Goal: Communication & Community: Answer question/provide support

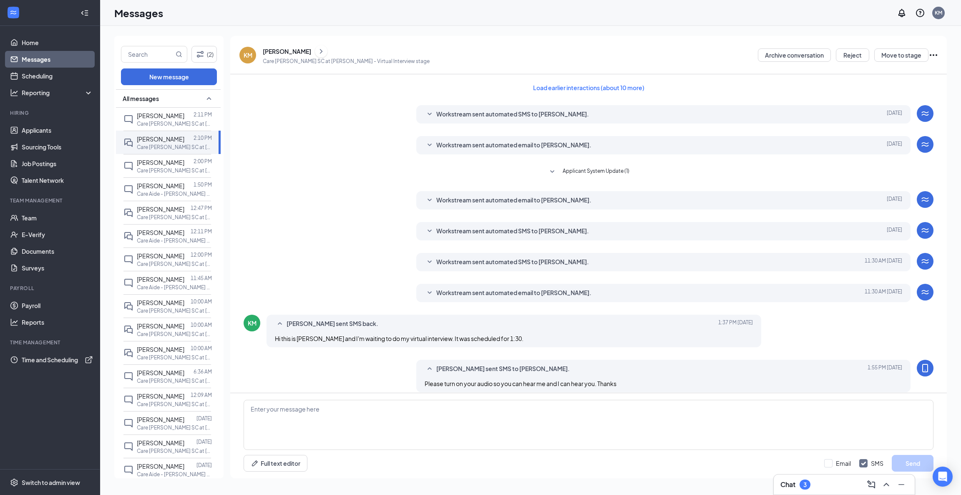
scroll to position [52, 0]
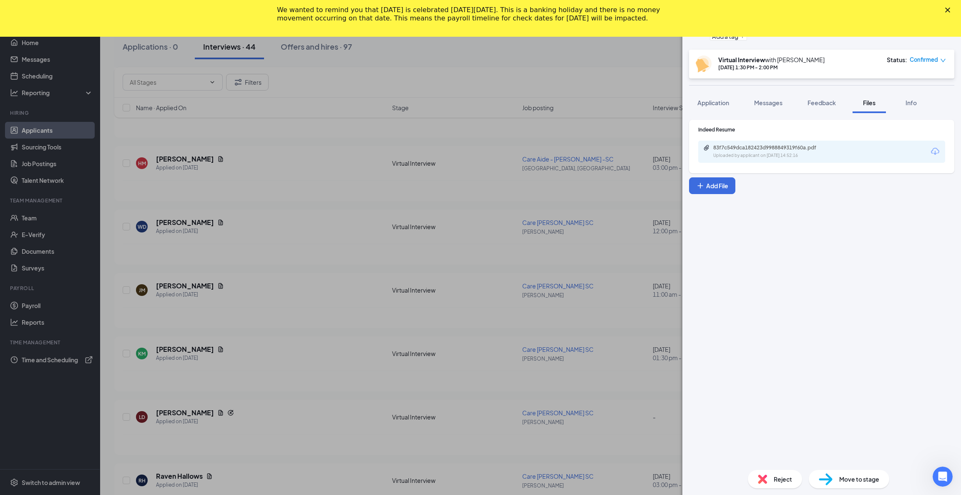
click at [949, 11] on polygon "Close" at bounding box center [947, 10] width 5 height 5
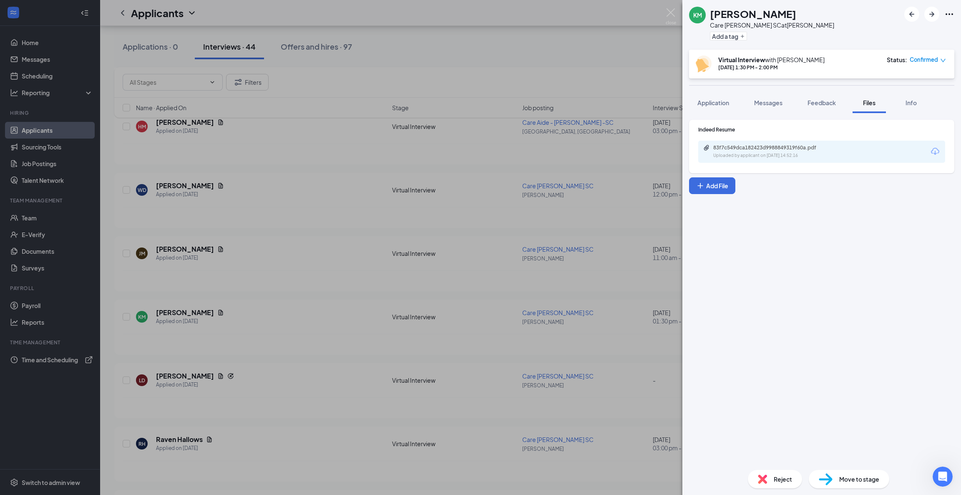
click at [673, 10] on img at bounding box center [671, 16] width 10 height 16
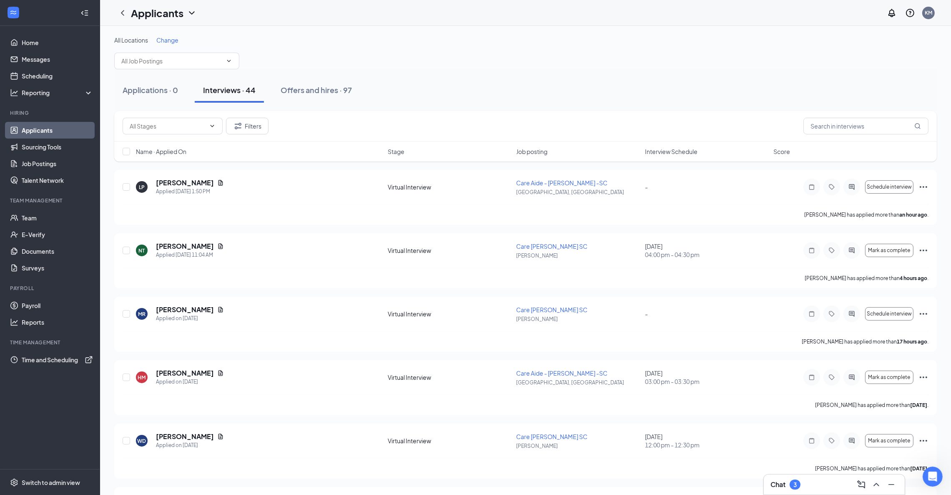
click at [306, 84] on button "Offers and hires · 97" at bounding box center [316, 90] width 88 height 25
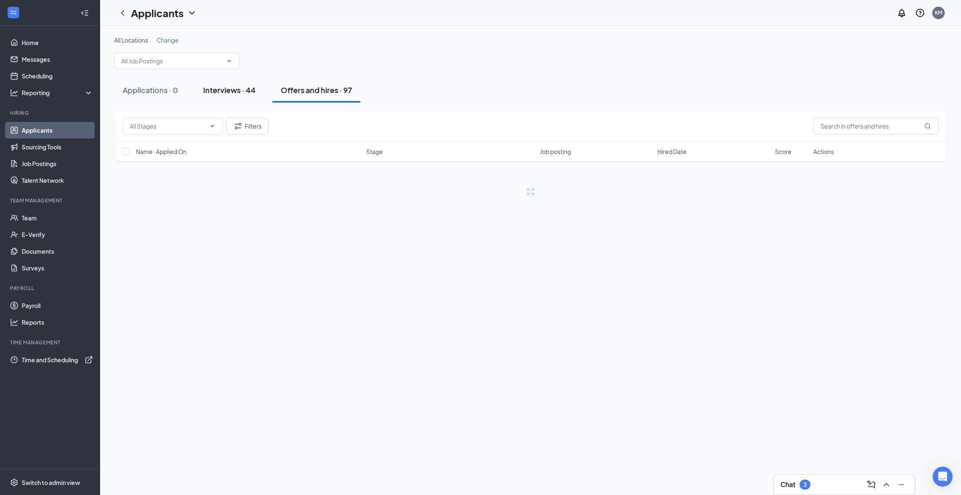
click at [239, 89] on div "Interviews · 44" at bounding box center [229, 90] width 53 height 10
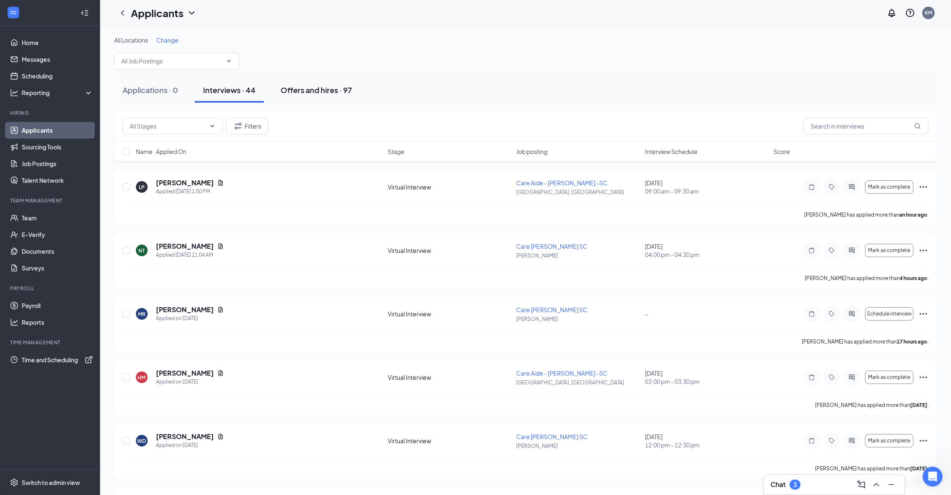
click at [321, 89] on div "Offers and hires · 97" at bounding box center [316, 90] width 71 height 10
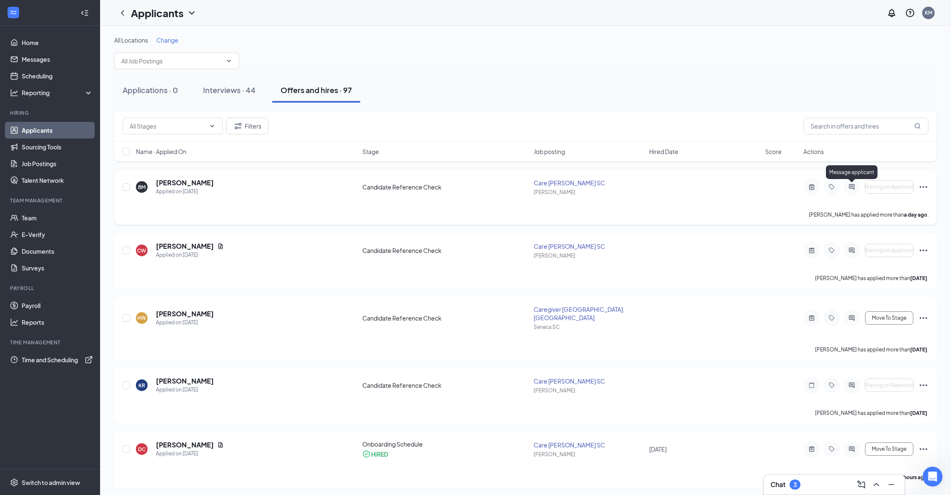
click at [853, 187] on icon "ActiveChat" at bounding box center [852, 187] width 10 height 7
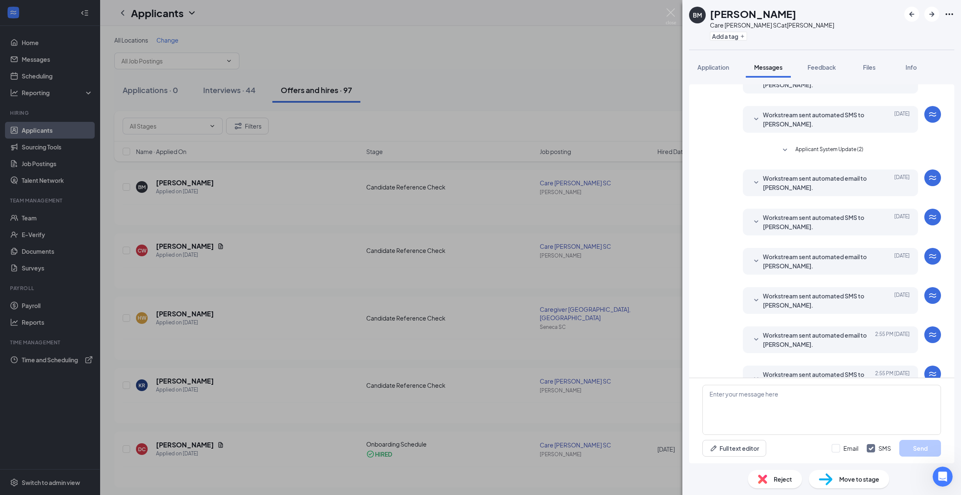
scroll to position [70, 0]
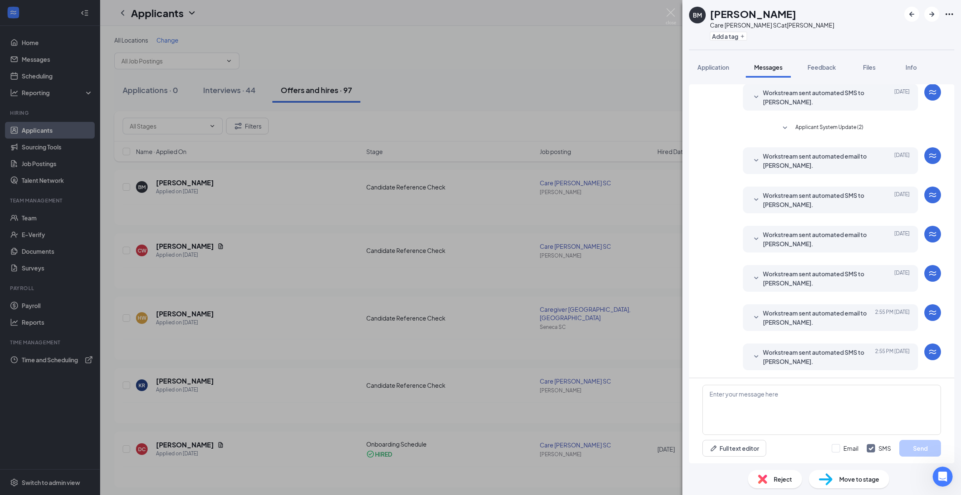
click at [751, 359] on icon "SmallChevronDown" at bounding box center [756, 357] width 10 height 10
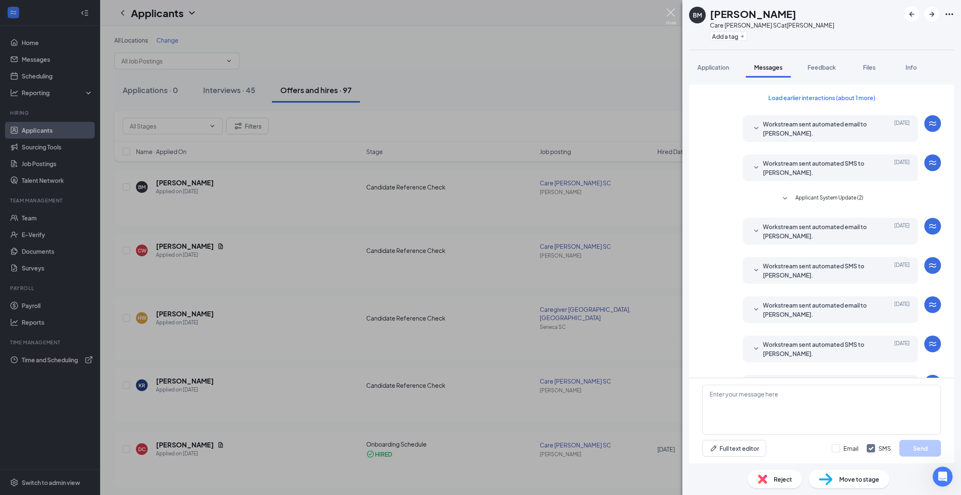
click at [668, 9] on img at bounding box center [671, 16] width 10 height 16
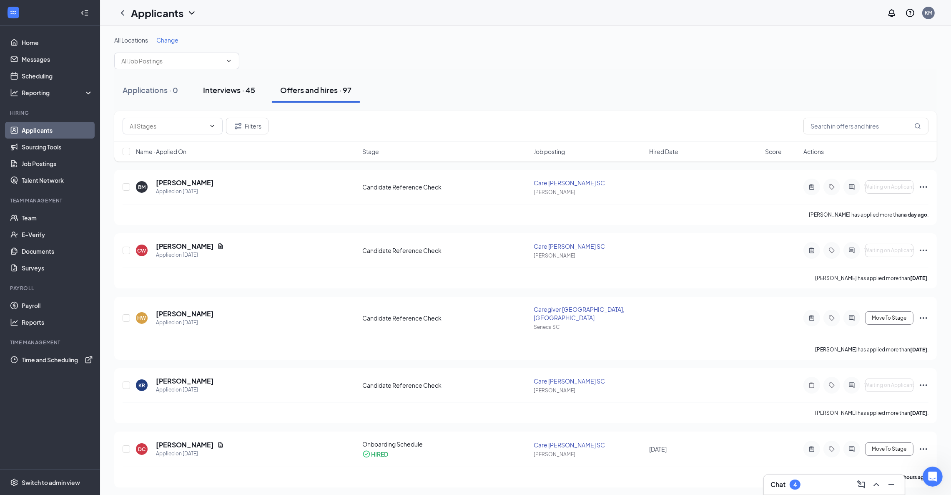
click at [241, 92] on div "Interviews · 45" at bounding box center [229, 90] width 52 height 10
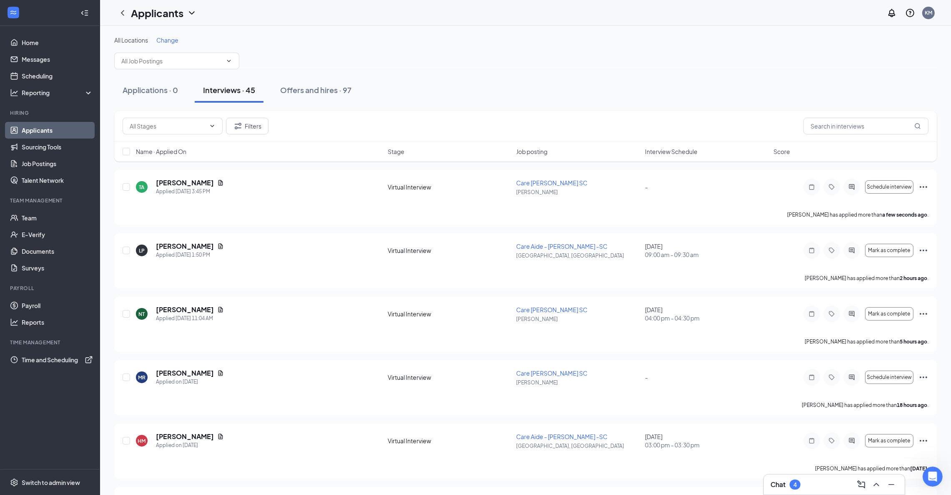
click at [169, 145] on div "Name · Applied On Stage Job posting Interview Schedule Score" at bounding box center [525, 151] width 823 height 20
click at [170, 151] on span "Name · Applied On" at bounding box center [161, 151] width 50 height 8
click at [409, 116] on div "Filters" at bounding box center [525, 126] width 823 height 30
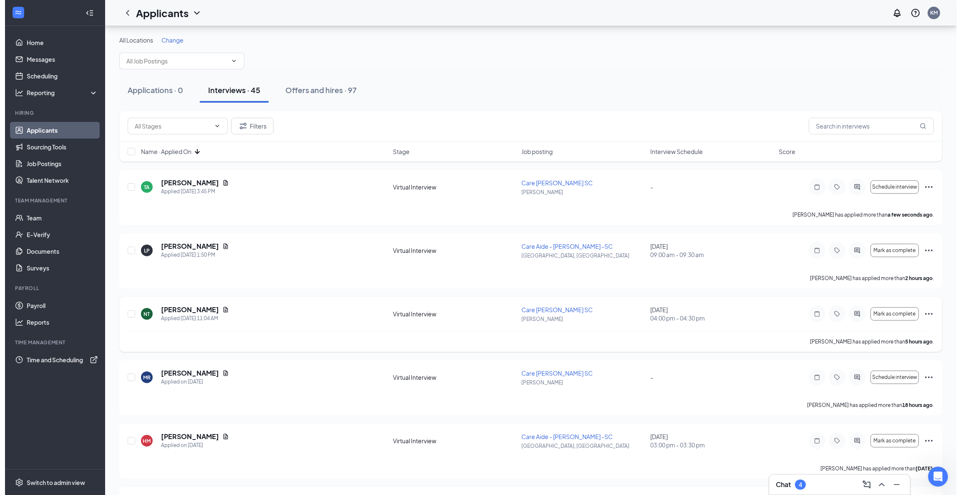
scroll to position [63, 0]
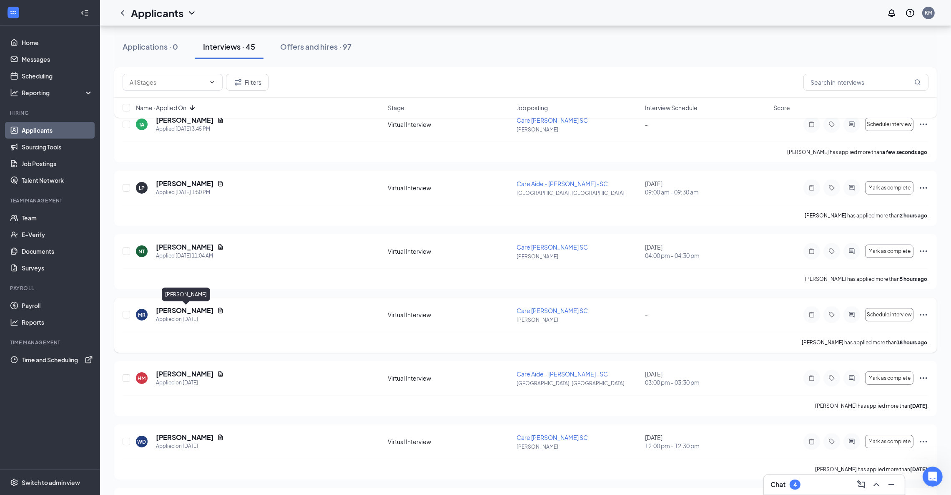
drag, startPoint x: 226, startPoint y: 312, endPoint x: 156, endPoint y: 309, distance: 70.2
click at [156, 309] on div "[PERSON_NAME]" at bounding box center [190, 310] width 68 height 9
copy h5 "[PERSON_NAME]"
click at [209, 312] on h5 "[PERSON_NAME]" at bounding box center [185, 310] width 58 height 9
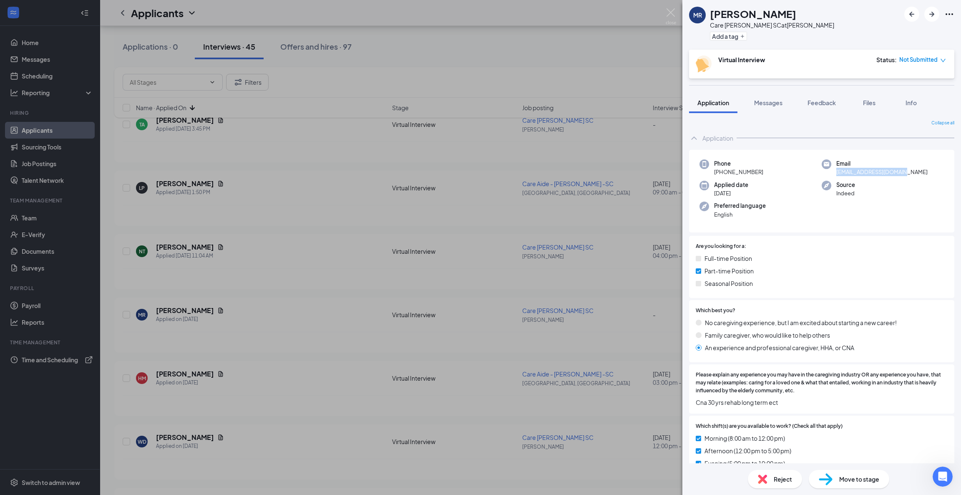
drag, startPoint x: 909, startPoint y: 172, endPoint x: 830, endPoint y: 175, distance: 78.5
click at [830, 175] on div "Email [EMAIL_ADDRESS][DOMAIN_NAME]" at bounding box center [883, 167] width 122 height 17
copy span "[EMAIL_ADDRESS][DOMAIN_NAME]"
drag, startPoint x: 765, startPoint y: 170, endPoint x: 720, endPoint y: 171, distance: 45.1
click at [720, 171] on div "Phone [PHONE_NUMBER]" at bounding box center [760, 167] width 122 height 17
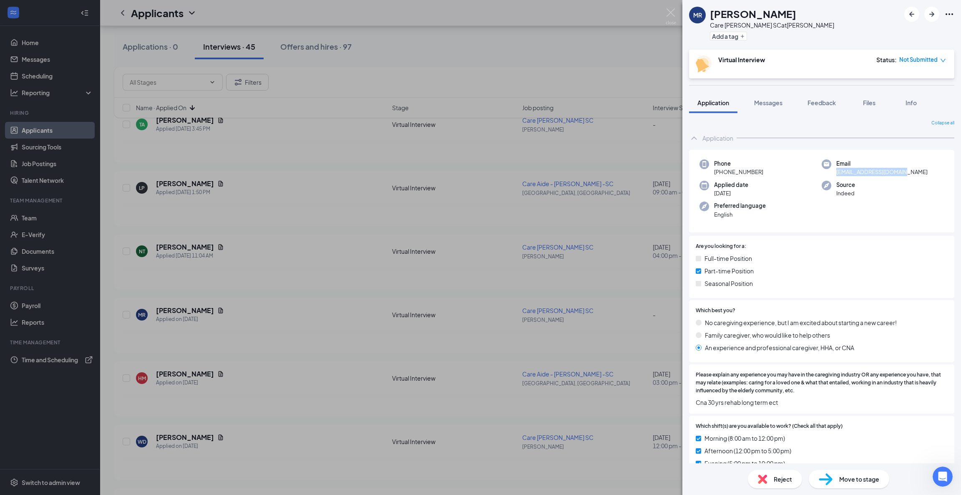
copy span "[PHONE_NUMBER]"
click at [910, 13] on icon "ArrowLeftNew" at bounding box center [911, 14] width 5 height 5
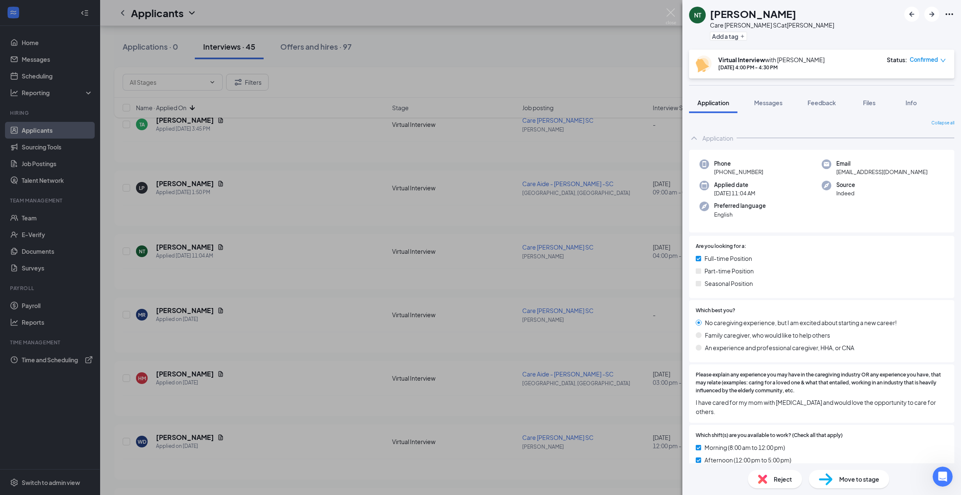
drag, startPoint x: 777, startPoint y: 15, endPoint x: 695, endPoint y: 16, distance: 82.2
click at [695, 16] on div "NT [PERSON_NAME] Care [PERSON_NAME] SC at [PERSON_NAME] Add a tag" at bounding box center [761, 25] width 145 height 36
copy div "NT [PERSON_NAME]"
click at [724, 9] on h1 "[PERSON_NAME]" at bounding box center [753, 14] width 86 height 14
click at [784, 13] on div "[PERSON_NAME]" at bounding box center [772, 14] width 124 height 14
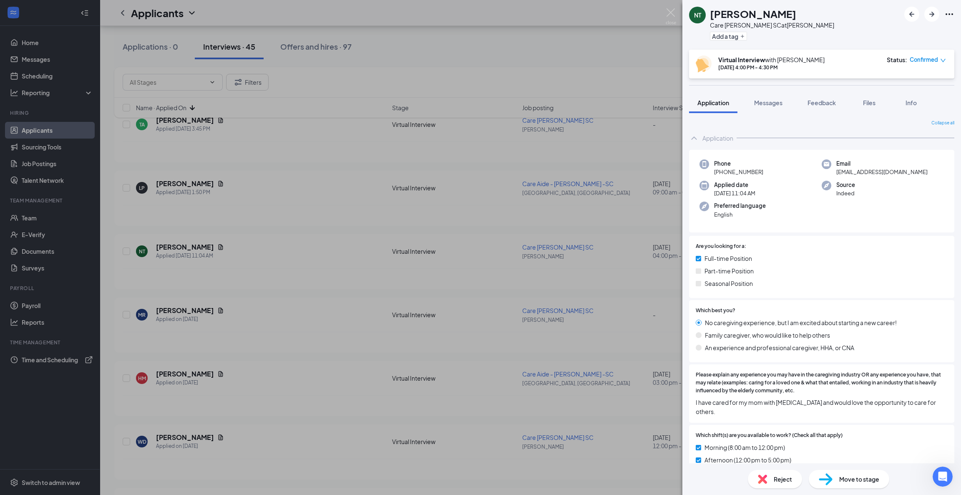
drag, startPoint x: 775, startPoint y: 12, endPoint x: 712, endPoint y: 13, distance: 63.4
click at [712, 13] on div "[PERSON_NAME]" at bounding box center [772, 14] width 124 height 14
copy h1 "[PERSON_NAME]"
drag, startPoint x: 914, startPoint y: 172, endPoint x: 825, endPoint y: 177, distance: 89.4
click at [825, 177] on div "Phone [PHONE_NUMBER] Email [EMAIL_ADDRESS][DOMAIN_NAME] Applied date [DATE] 11:…" at bounding box center [821, 191] width 265 height 83
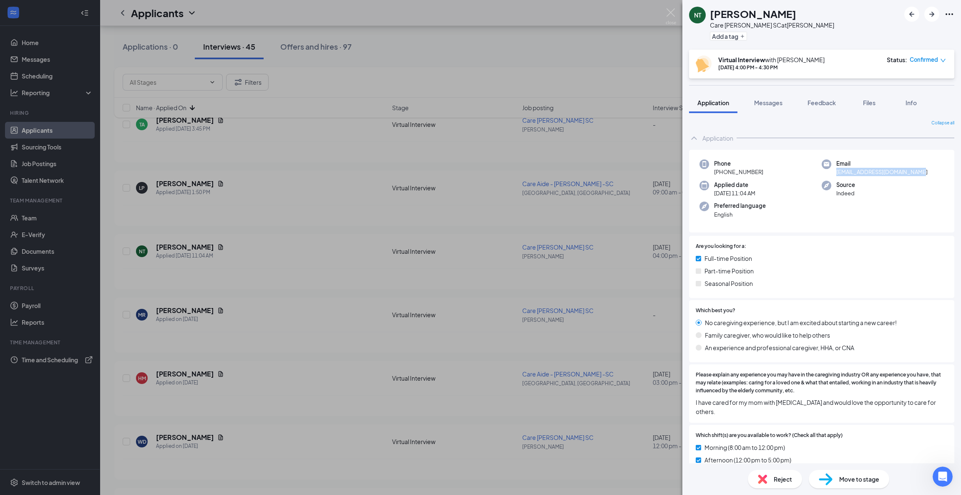
copy span "[EMAIL_ADDRESS][DOMAIN_NAME]"
drag, startPoint x: 767, startPoint y: 171, endPoint x: 721, endPoint y: 172, distance: 45.5
click at [721, 172] on div "Phone [PHONE_NUMBER]" at bounding box center [760, 167] width 122 height 17
copy span "[PHONE_NUMBER]"
click at [907, 12] on icon "ArrowLeftNew" at bounding box center [912, 14] width 10 height 10
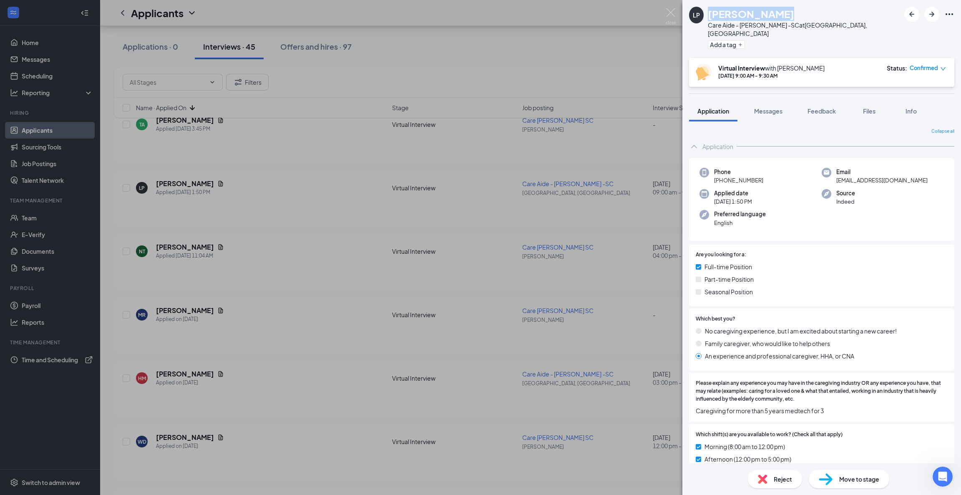
drag, startPoint x: 775, startPoint y: 13, endPoint x: 699, endPoint y: 12, distance: 75.9
click at [699, 12] on div "LP [PERSON_NAME] Care Aide - [PERSON_NAME] -SC at [GEOGRAPHIC_DATA], [GEOGRAPHI…" at bounding box center [794, 29] width 211 height 45
copy div "[PERSON_NAME]"
drag, startPoint x: 775, startPoint y: 174, endPoint x: 722, endPoint y: 174, distance: 52.6
click at [722, 174] on div "Phone [PHONE_NUMBER]" at bounding box center [760, 176] width 122 height 17
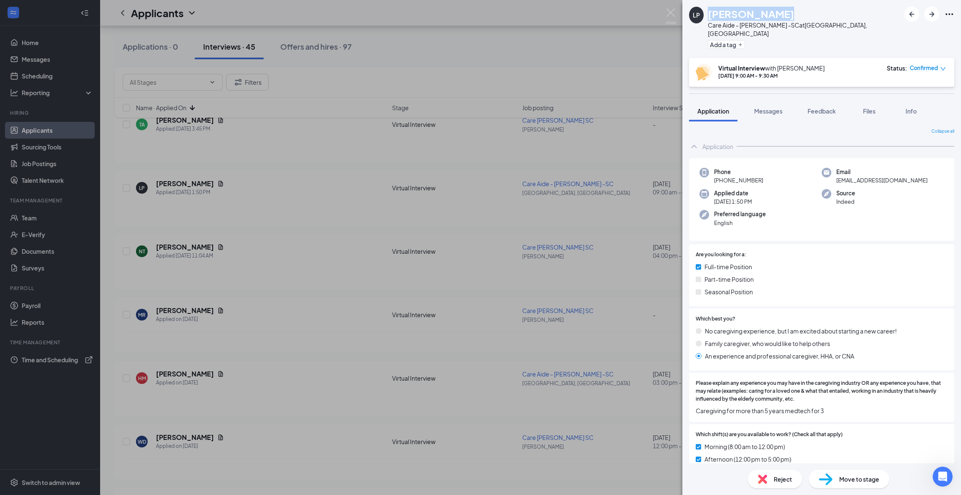
copy span "864) 346-7794"
drag, startPoint x: 913, startPoint y: 176, endPoint x: 831, endPoint y: 176, distance: 81.8
click at [831, 176] on div "Phone [PHONE_NUMBER] Email [EMAIL_ADDRESS][DOMAIN_NAME] Applied date [DATE] 1:5…" at bounding box center [821, 199] width 265 height 83
copy span "[EMAIL_ADDRESS][DOMAIN_NAME]"
click at [911, 12] on icon "ArrowLeftNew" at bounding box center [912, 14] width 10 height 10
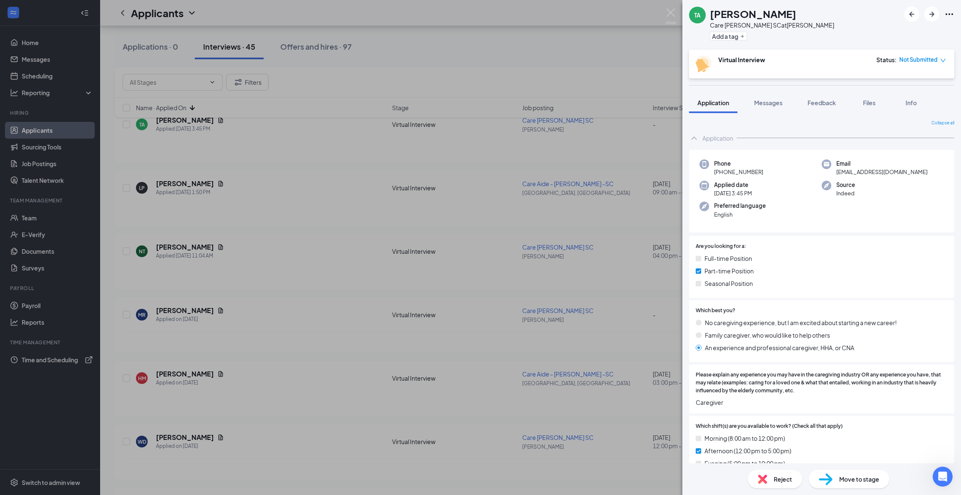
drag, startPoint x: 774, startPoint y: 14, endPoint x: 704, endPoint y: 3, distance: 71.5
click at [704, 3] on div "TA [PERSON_NAME] Care [PERSON_NAME] SC at [PERSON_NAME] Add a tag" at bounding box center [821, 25] width 279 height 50
drag, startPoint x: 764, startPoint y: 171, endPoint x: 721, endPoint y: 176, distance: 43.3
click at [721, 176] on div "Phone [PHONE_NUMBER] Email [EMAIL_ADDRESS][DOMAIN_NAME] Applied date [DATE] 3:4…" at bounding box center [821, 191] width 265 height 83
drag, startPoint x: 920, startPoint y: 170, endPoint x: 837, endPoint y: 172, distance: 83.4
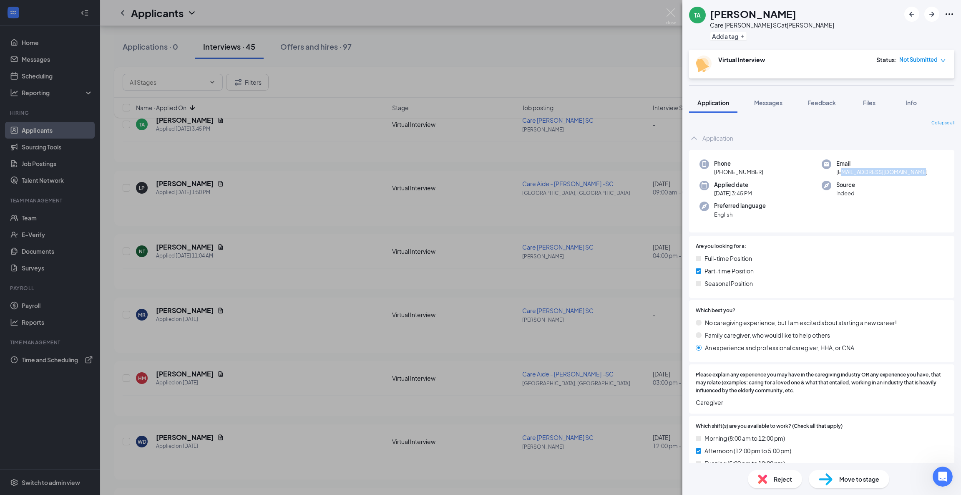
click at [837, 172] on div "Email [EMAIL_ADDRESS][DOMAIN_NAME]" at bounding box center [883, 167] width 122 height 17
drag, startPoint x: 830, startPoint y: 174, endPoint x: 927, endPoint y: 180, distance: 97.8
click at [941, 170] on div "Phone [PHONE_NUMBER] Email [EMAIL_ADDRESS][DOMAIN_NAME] Applied date [DATE] 3:4…" at bounding box center [821, 191] width 265 height 83
click at [666, 15] on img at bounding box center [671, 16] width 10 height 16
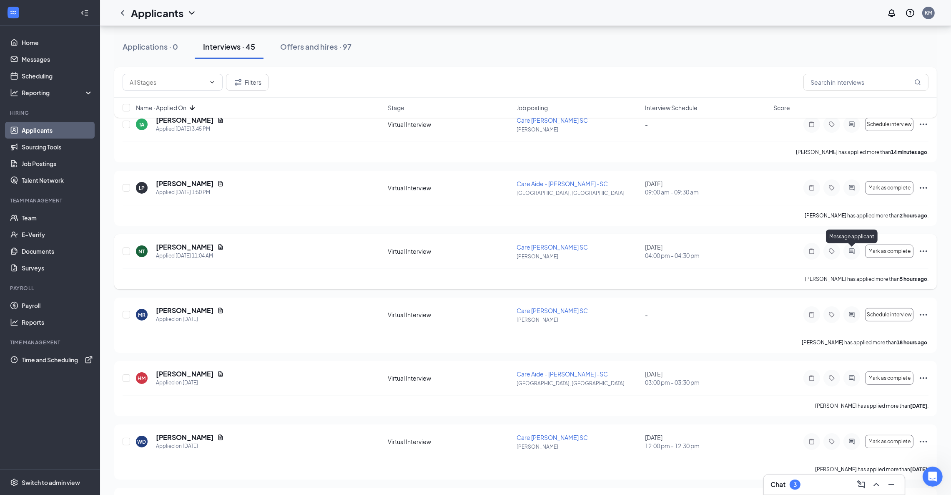
click at [850, 249] on icon "ActiveChat" at bounding box center [852, 250] width 5 height 5
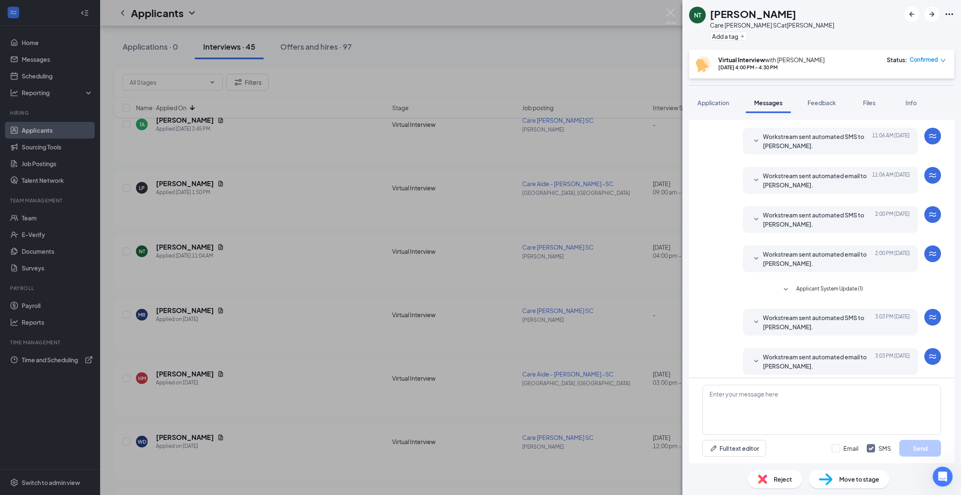
scroll to position [130, 0]
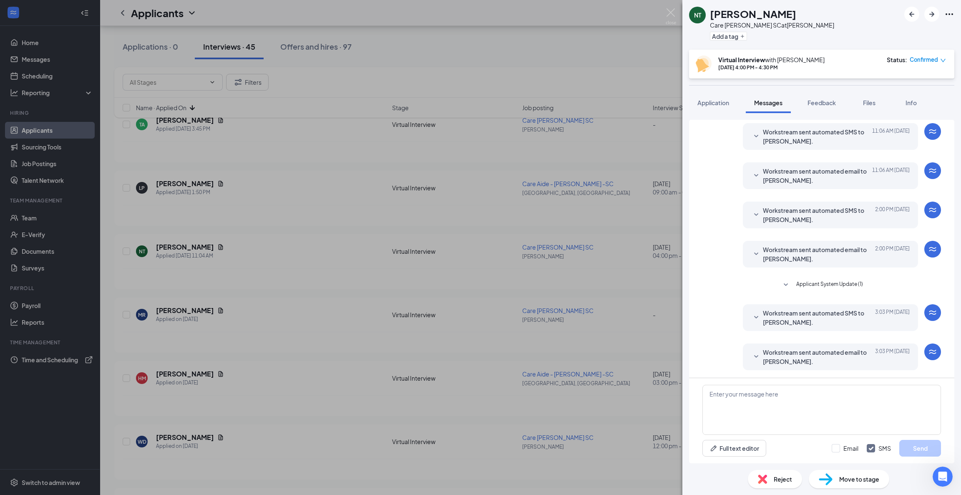
click at [754, 355] on icon "SmallChevronDown" at bounding box center [756, 356] width 4 height 3
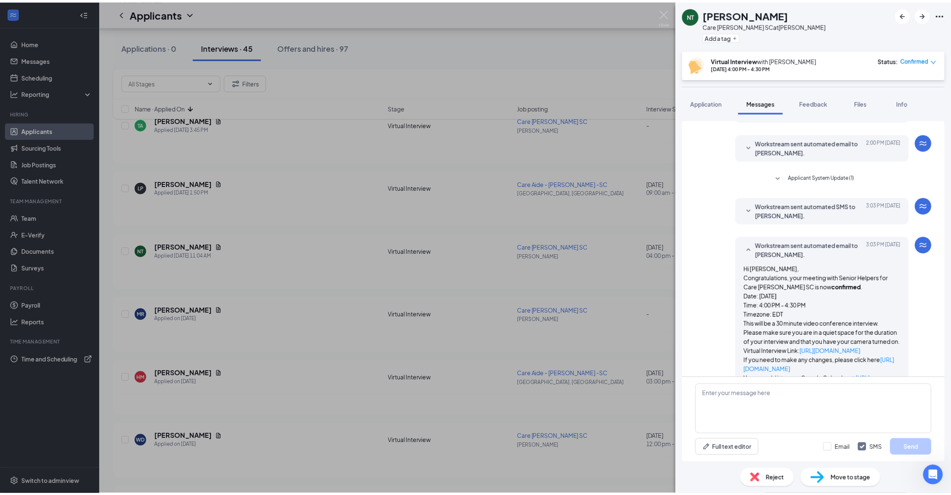
scroll to position [309, 0]
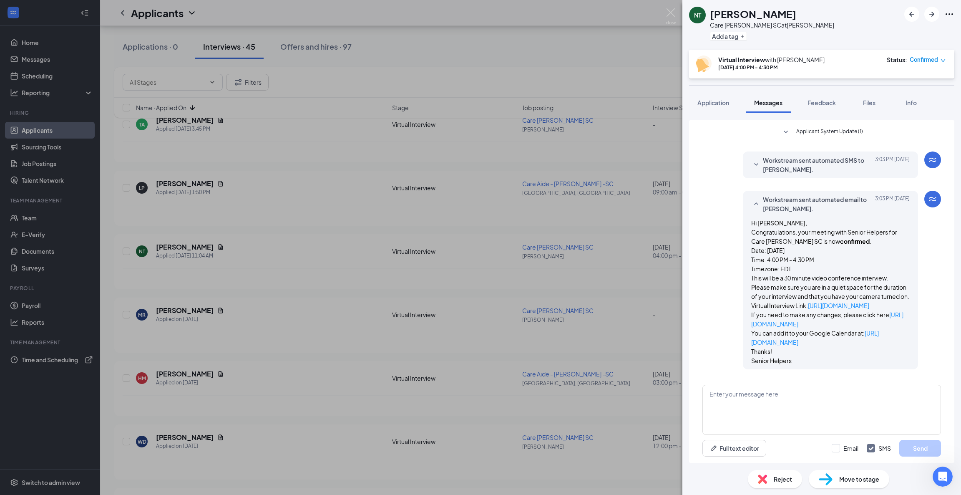
drag, startPoint x: 875, startPoint y: 305, endPoint x: 735, endPoint y: 294, distance: 139.8
click at [743, 294] on div "Workstream sent automated email to [PERSON_NAME]. [DATE] 3:03 PM Hi [PERSON_NAM…" at bounding box center [830, 280] width 175 height 179
click at [669, 11] on img at bounding box center [671, 16] width 10 height 16
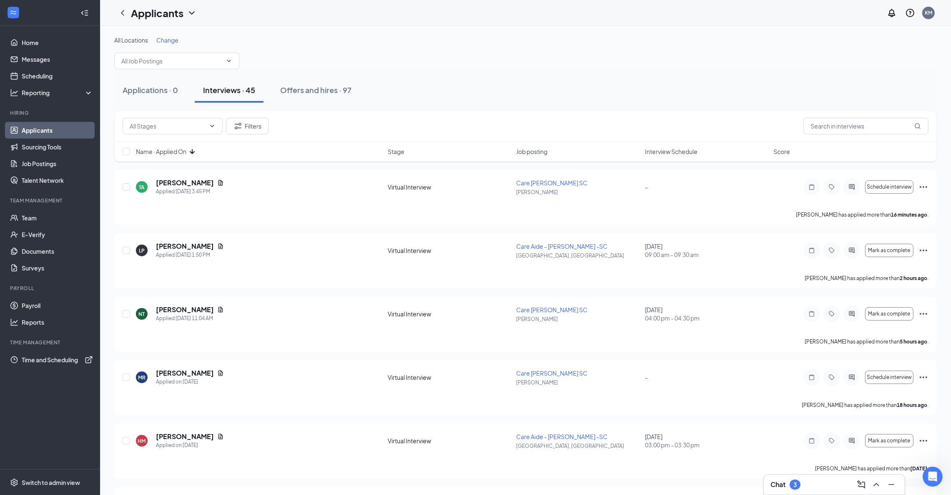
click at [671, 152] on span "Interview Schedule" at bounding box center [671, 151] width 53 height 8
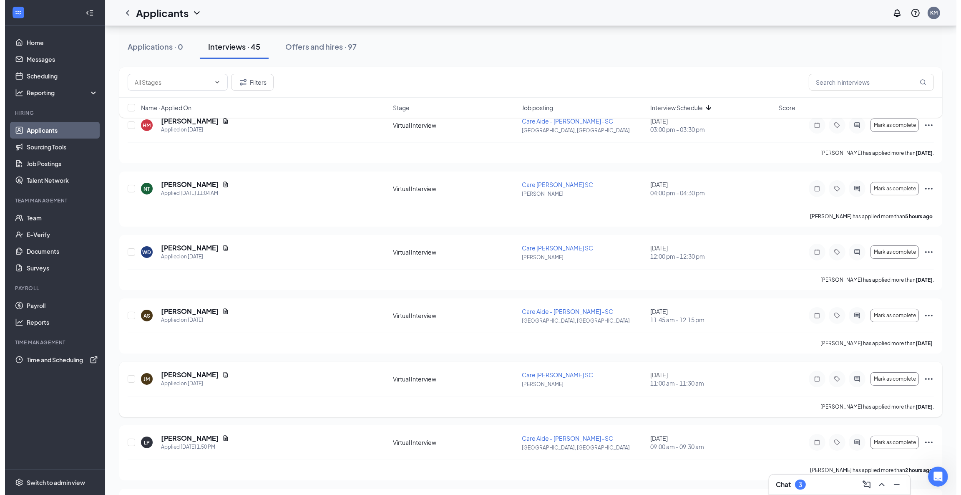
scroll to position [63, 0]
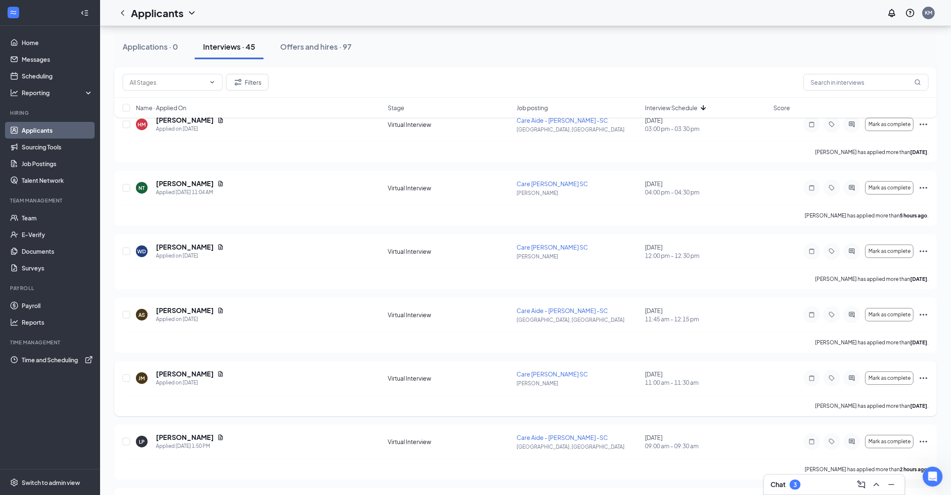
click at [850, 380] on icon "ActiveChat" at bounding box center [852, 377] width 5 height 5
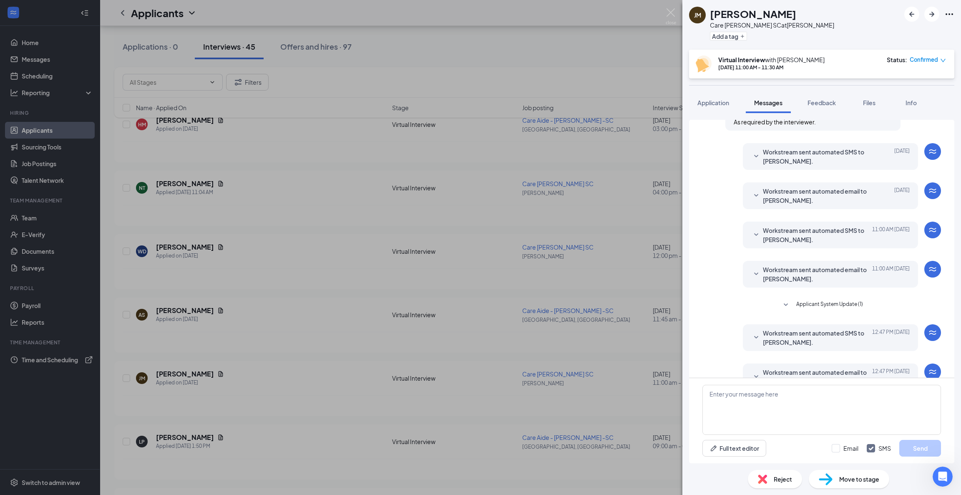
scroll to position [151, 0]
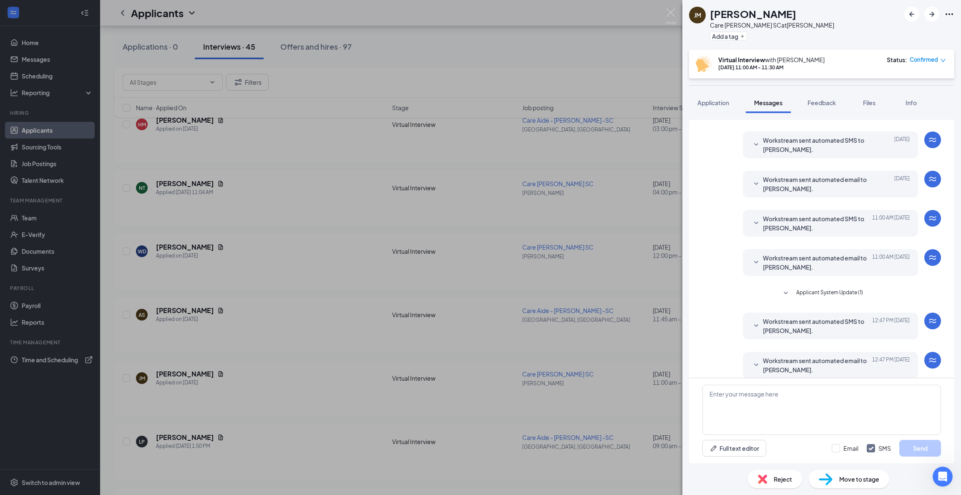
click at [751, 360] on icon "SmallChevronDown" at bounding box center [756, 365] width 10 height 10
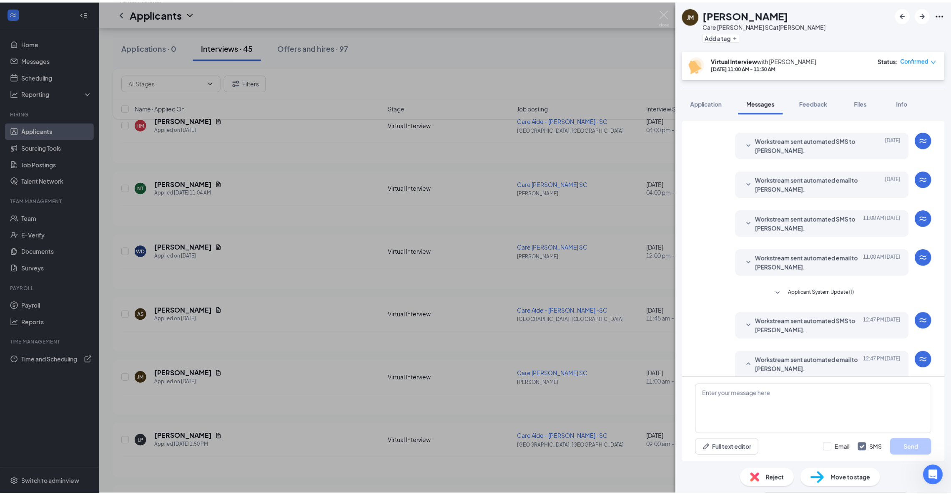
scroll to position [330, 0]
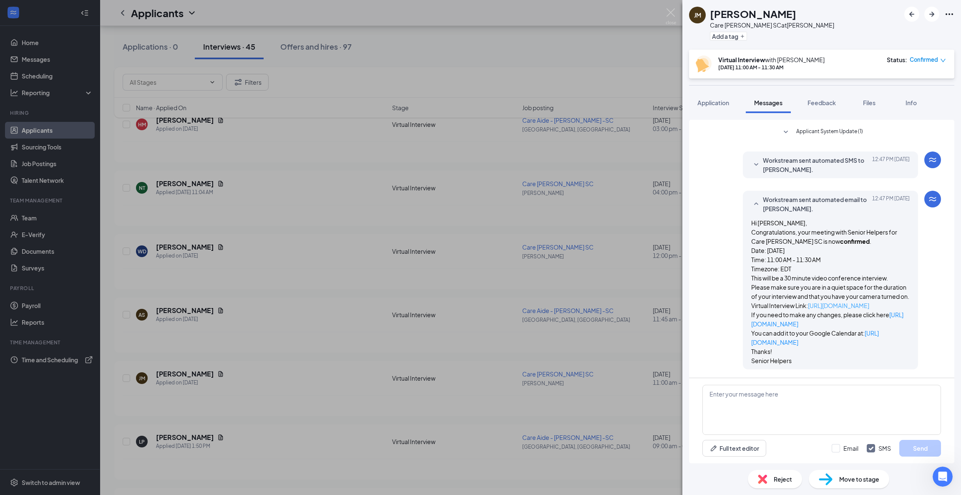
drag, startPoint x: 870, startPoint y: 304, endPoint x: 741, endPoint y: 294, distance: 129.7
click at [751, 294] on p "This will be a 30 minute video conference interview. Please make sure you are i…" at bounding box center [830, 291] width 158 height 37
click at [672, 14] on img at bounding box center [671, 16] width 10 height 16
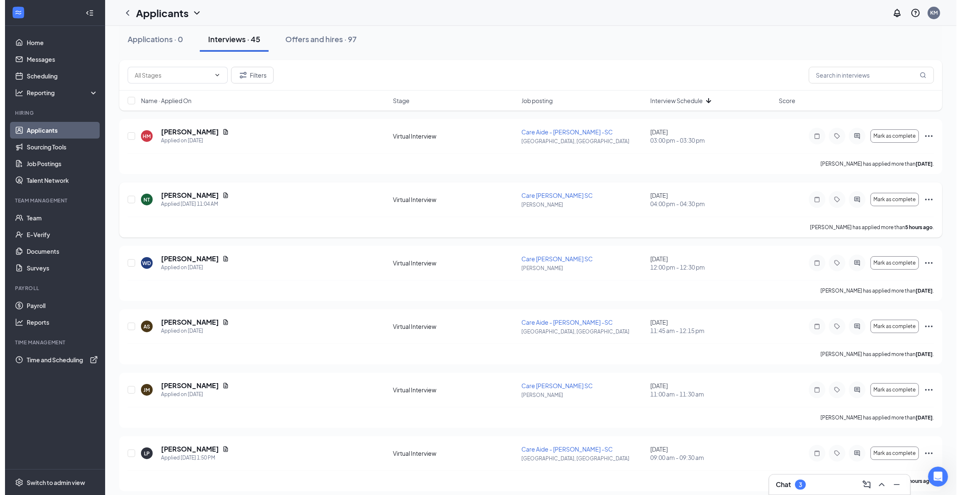
scroll to position [125, 0]
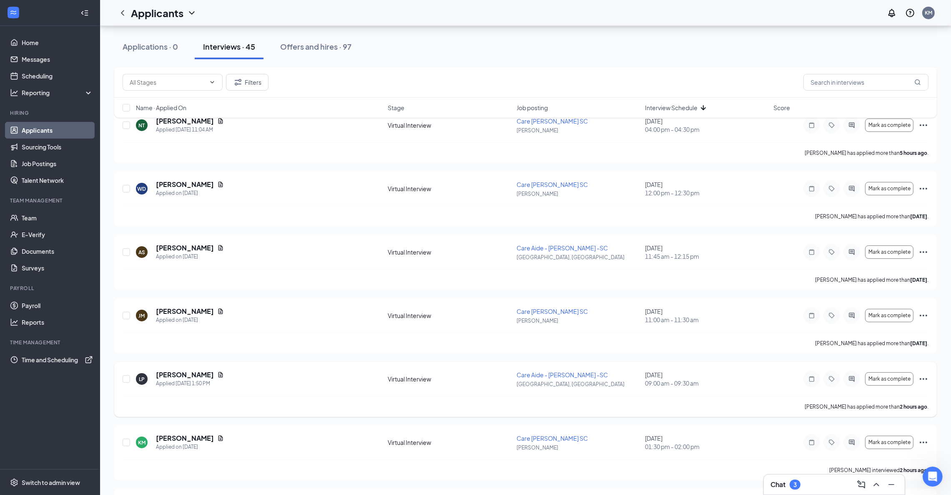
click at [850, 374] on div at bounding box center [852, 378] width 17 height 17
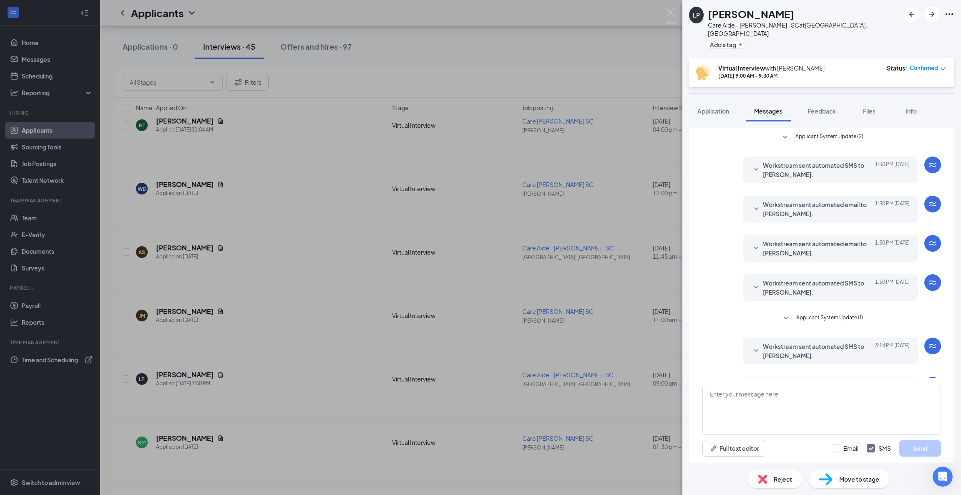
scroll to position [25, 0]
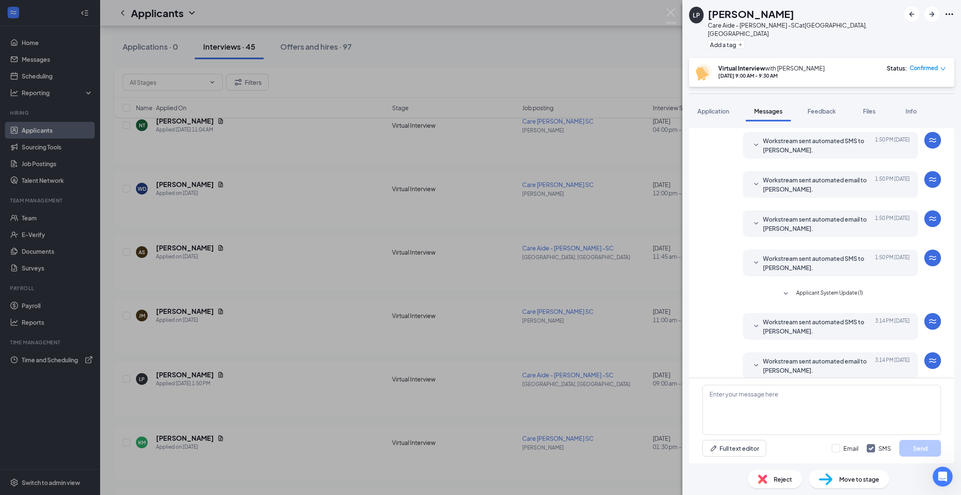
click at [751, 360] on icon "SmallChevronDown" at bounding box center [756, 365] width 10 height 10
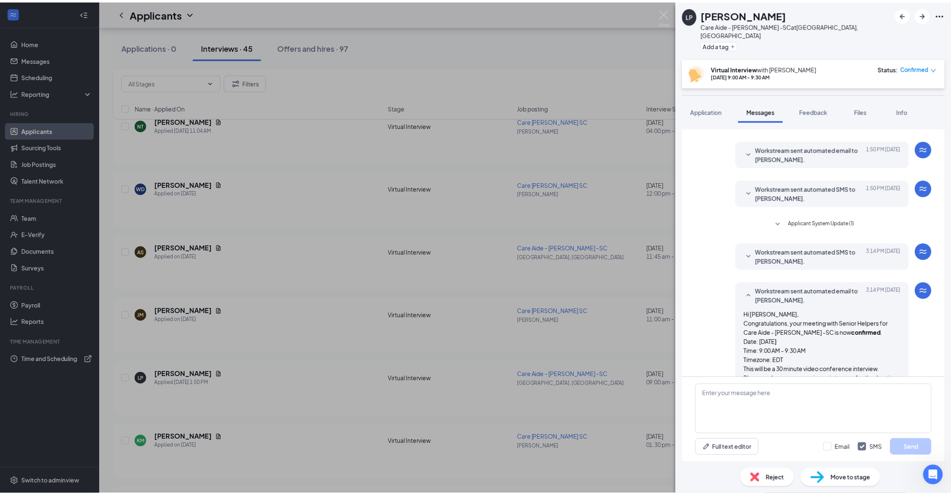
scroll to position [204, 0]
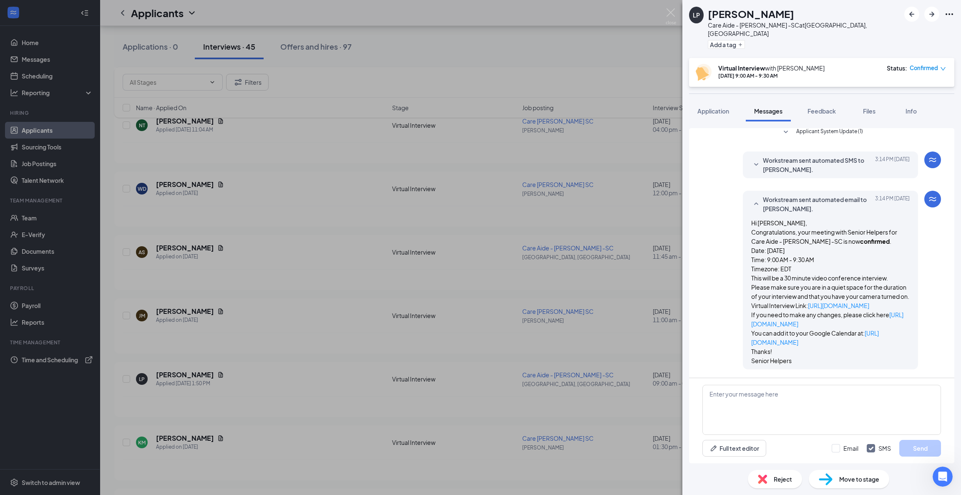
drag, startPoint x: 872, startPoint y: 304, endPoint x: 740, endPoint y: 297, distance: 132.0
click at [743, 297] on div "Workstream sent automated email to [PERSON_NAME]. [DATE] 3:14 PM Hi [PERSON_NAM…" at bounding box center [830, 280] width 175 height 179
click at [671, 14] on img at bounding box center [671, 16] width 10 height 16
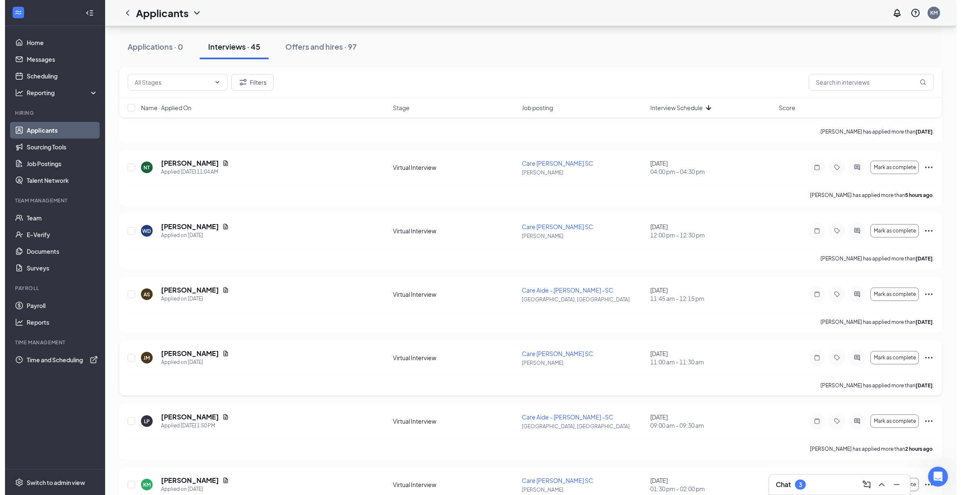
scroll to position [63, 0]
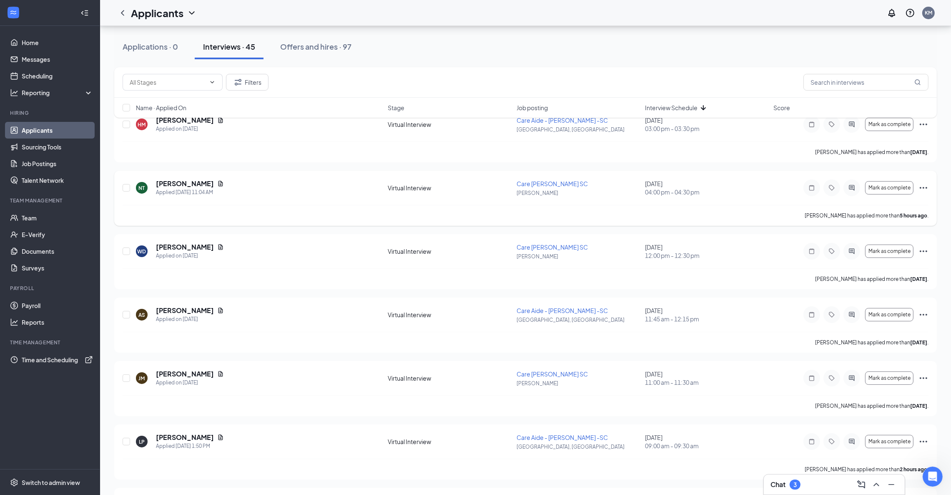
click at [850, 184] on div at bounding box center [852, 187] width 17 height 17
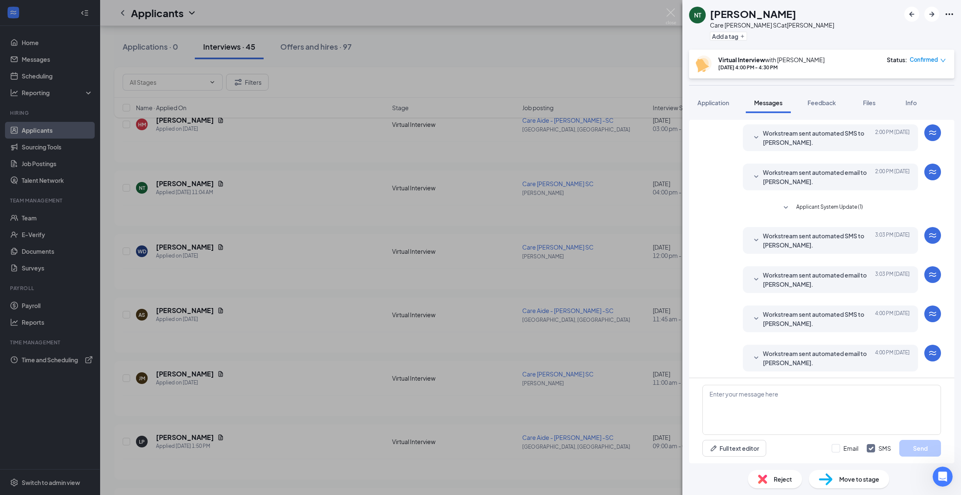
scroll to position [130, 0]
click at [754, 277] on icon "SmallChevronDown" at bounding box center [756, 278] width 4 height 3
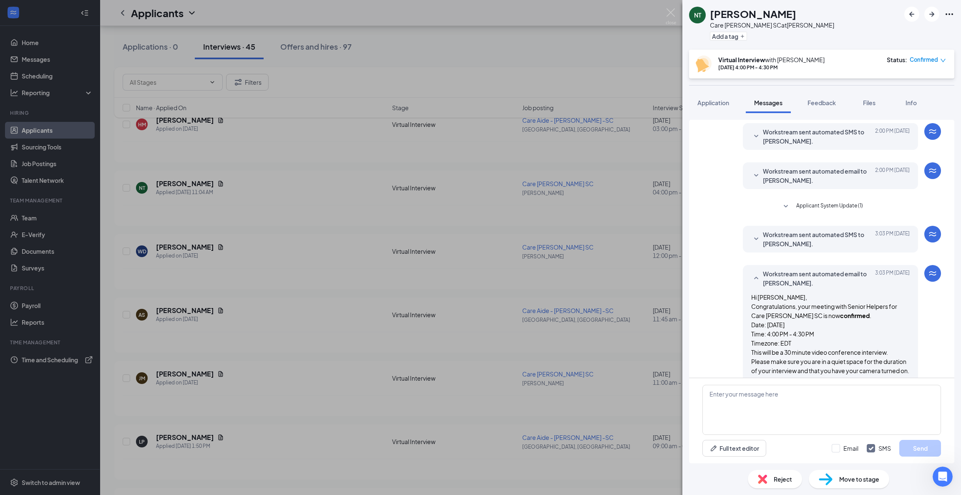
click at [751, 274] on icon "SmallChevronUp" at bounding box center [756, 278] width 10 height 10
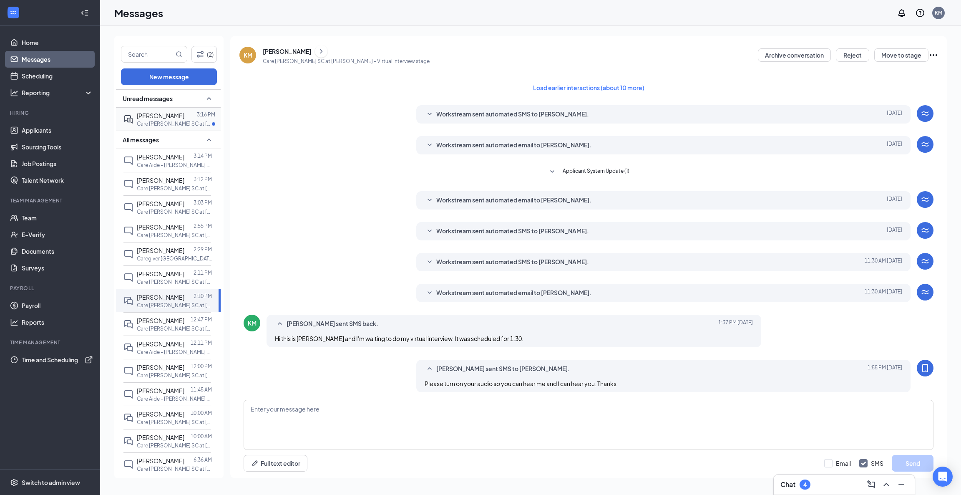
scroll to position [41, 0]
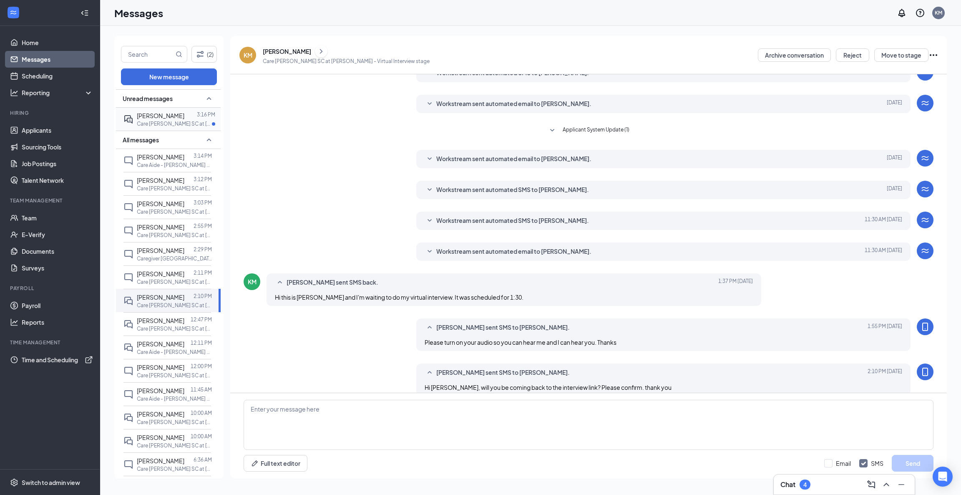
click at [143, 121] on p "Care Aide - Anderson SC at Anderson" at bounding box center [174, 123] width 75 height 7
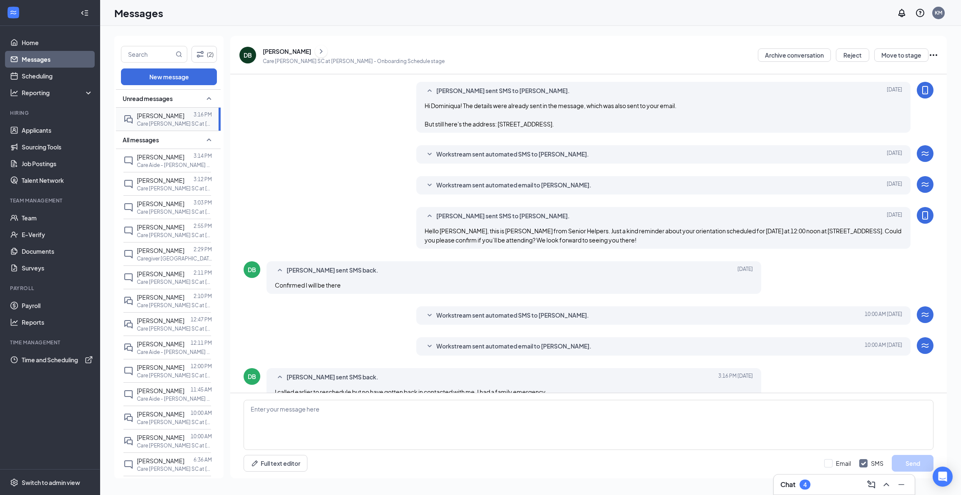
scroll to position [359, 0]
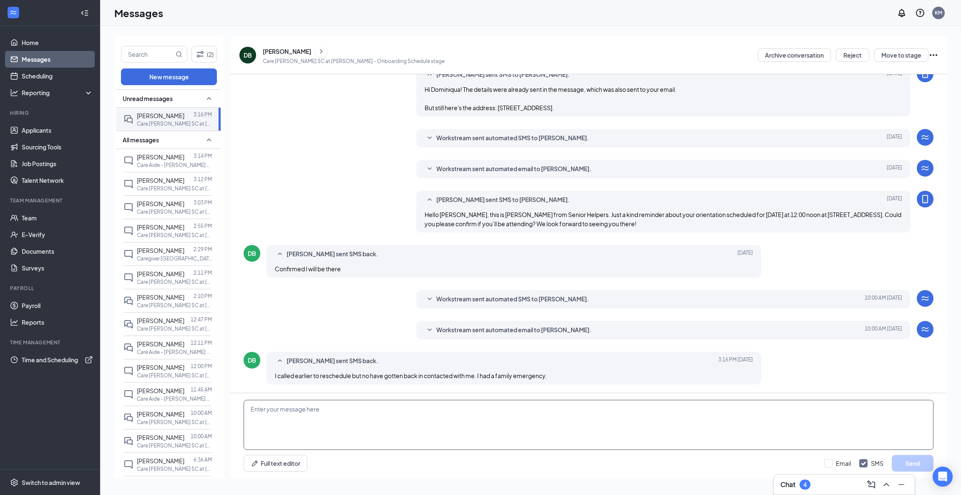
click at [336, 410] on textarea at bounding box center [589, 425] width 690 height 50
click at [354, 423] on textarea "To enrich screen reader interactions, please activate Accessibility in Grammarl…" at bounding box center [589, 425] width 690 height 50
click at [324, 431] on textarea "To enrich screen reader interactions, please activate Accessibility in Grammarl…" at bounding box center [589, 425] width 690 height 50
click at [344, 191] on div "Kyle Montilla sent SMS to Dominiqua Brown. Aug 25 Hello Dominiqua, this is Kyle…" at bounding box center [589, 214] width 690 height 46
click at [402, 409] on textarea "Hi Miss Brown! We will update you of when our next orientatin" at bounding box center [589, 425] width 690 height 50
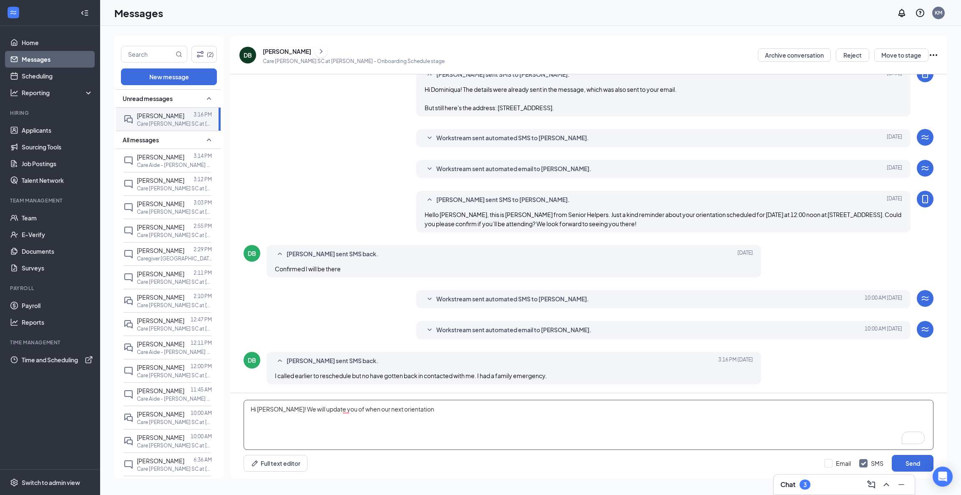
drag, startPoint x: 294, startPoint y: 410, endPoint x: 456, endPoint y: 410, distance: 161.4
click at [456, 410] on textarea "Hi Miss Brown! We will update you of when our next orientation" at bounding box center [589, 425] width 690 height 50
click at [445, 413] on textarea "Hi Miss Brown! Our next orientation is on Friday, August" at bounding box center [589, 425] width 690 height 50
click at [590, 409] on textarea "Hi Miss Brown! Our next orientation is on Friday, August 29 at 10 AM. Would you…" at bounding box center [589, 425] width 690 height 50
type textarea "Hi Miss Brown! Our next orientation is on Friday, August 29 at 10 AM. Would you…"
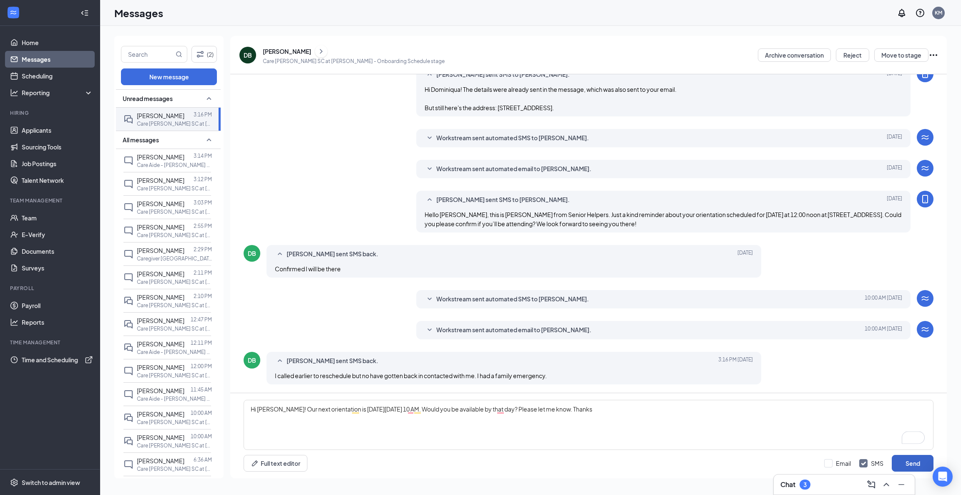
click at [908, 465] on button "Send" at bounding box center [913, 463] width 42 height 17
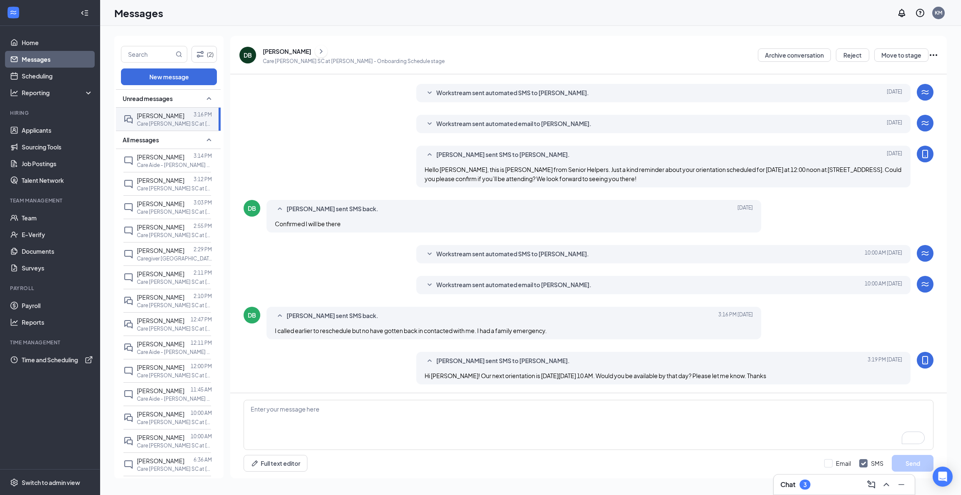
scroll to position [404, 0]
click at [382, 10] on div "Messages KM" at bounding box center [530, 13] width 861 height 26
